Goal: Task Accomplishment & Management: Use online tool/utility

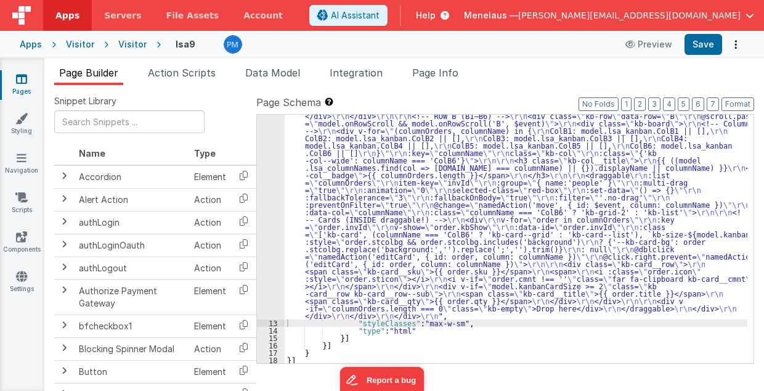
scroll to position [1001, 0]
click at [451, 163] on div ""html" : "<!-- SINGLE scroll container --> \r\n <div class= \" kb-viewport \" >…" at bounding box center [517, 63] width 464 height 1026
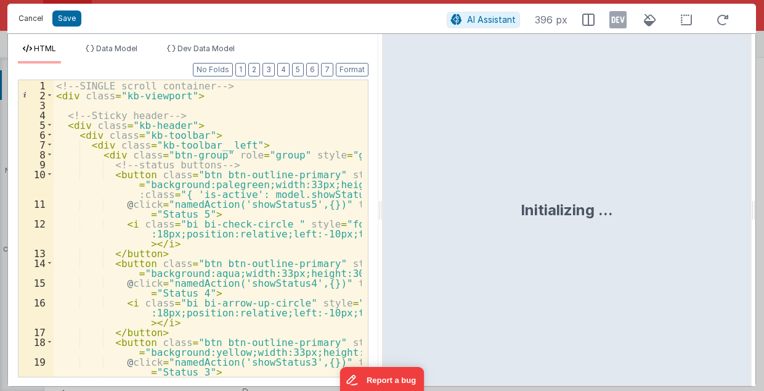
drag, startPoint x: 26, startPoint y: 16, endPoint x: 550, endPoint y: 57, distance: 526.2
click at [26, 16] on button "Cancel" at bounding box center [30, 18] width 37 height 17
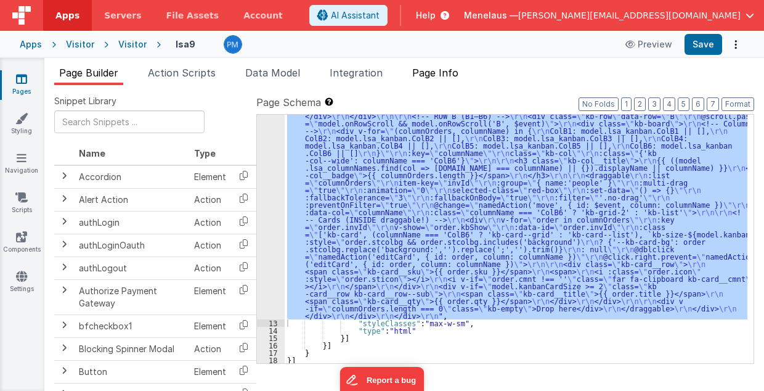
click at [452, 69] on span "Page Info" at bounding box center [435, 73] width 46 height 12
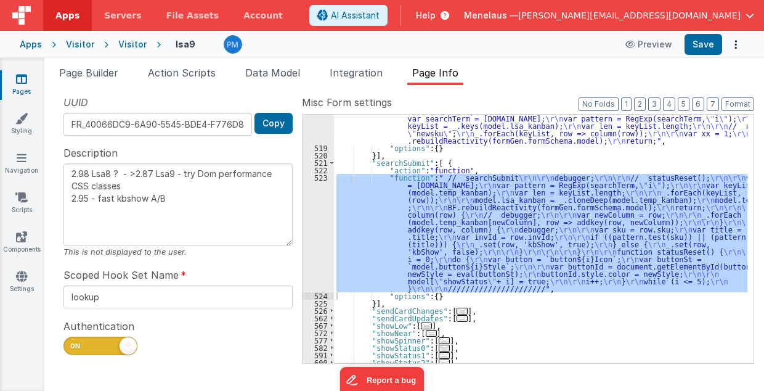
click at [318, 239] on div "523" at bounding box center [318, 233] width 31 height 118
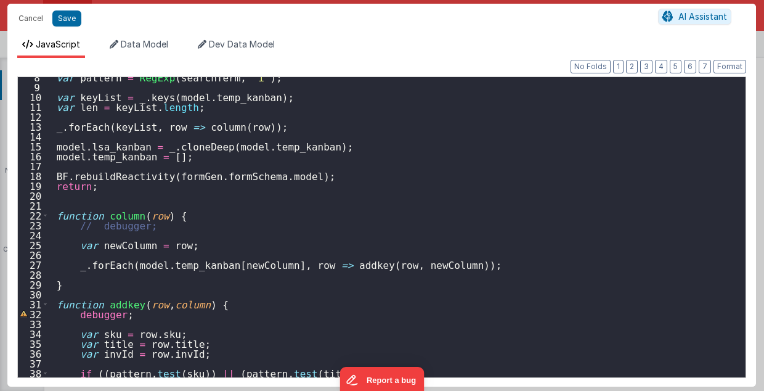
scroll to position [0, 0]
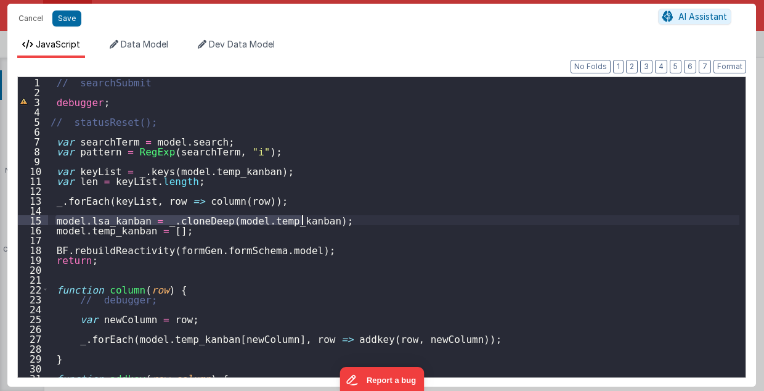
drag, startPoint x: 55, startPoint y: 217, endPoint x: 403, endPoint y: 223, distance: 347.1
click at [403, 223] on div "// searchSubmit debugger ; // statusReset(); var searchTerm = model . search ; …" at bounding box center [394, 237] width 692 height 321
click at [192, 131] on div "// searchSubmit debugger ; // statusReset(); var searchTerm = model . search ; …" at bounding box center [394, 237] width 692 height 321
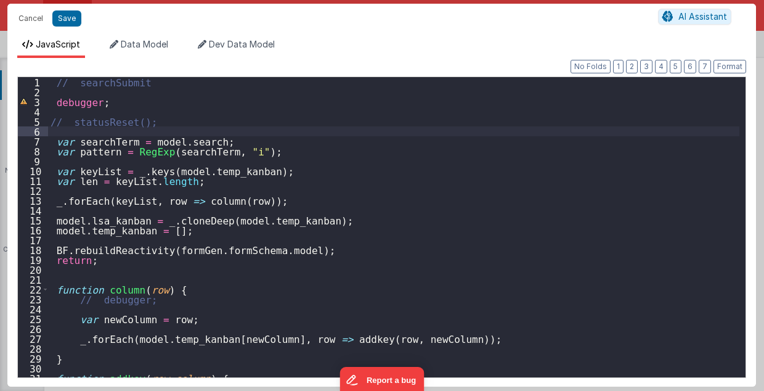
paste textarea
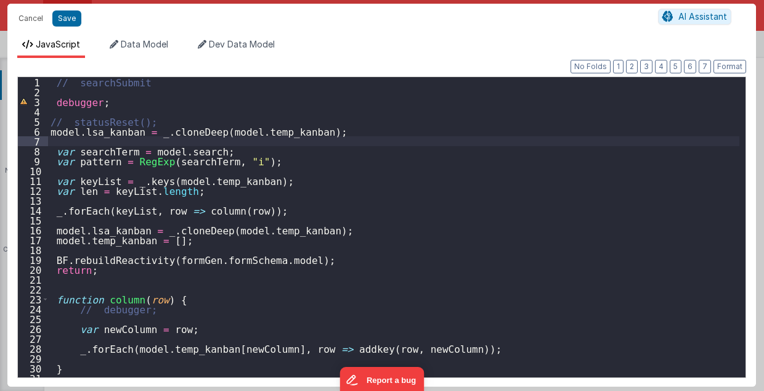
click at [256, 133] on div "// searchSubmit debugger ; // statusReset(); model . lsa_kanban = _ . cloneDeep…" at bounding box center [394, 237] width 692 height 321
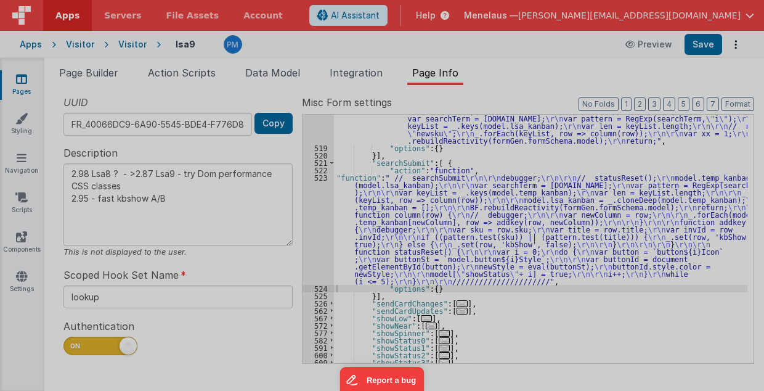
type textarea "2.98 Lsa8 ? - >2.87 Lsa9 - try Dom performance CSS classes 2.95 - fast kbshow A…"
